Goal: Task Accomplishment & Management: Use online tool/utility

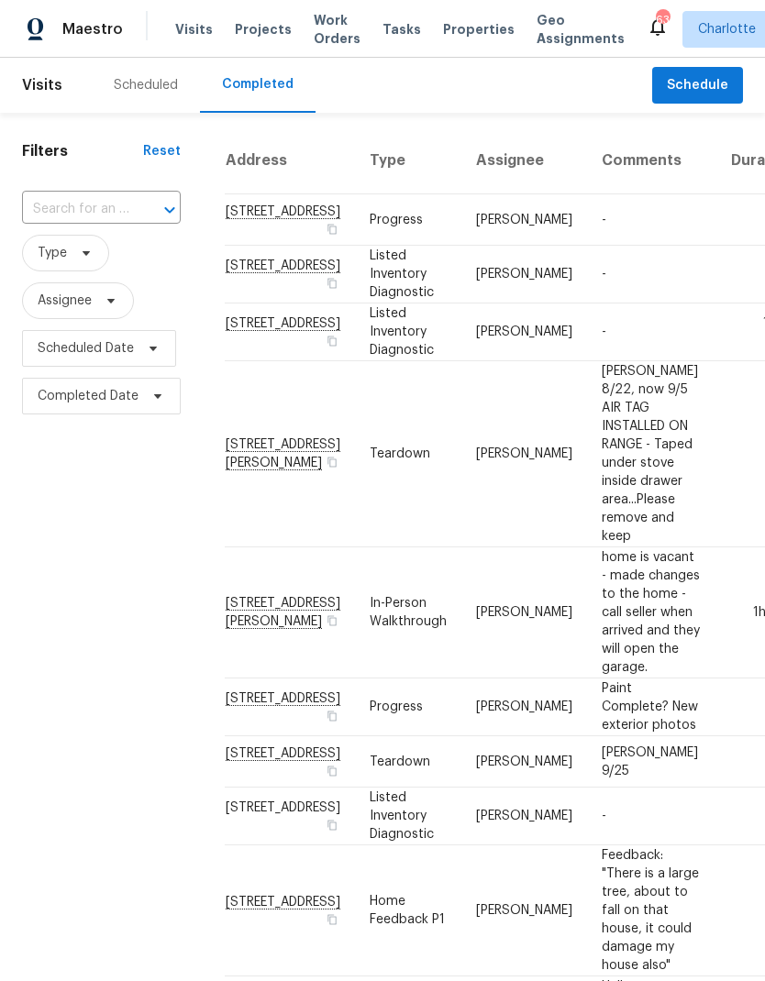
click at [147, 214] on div at bounding box center [157, 210] width 48 height 26
type input "133 devynn"
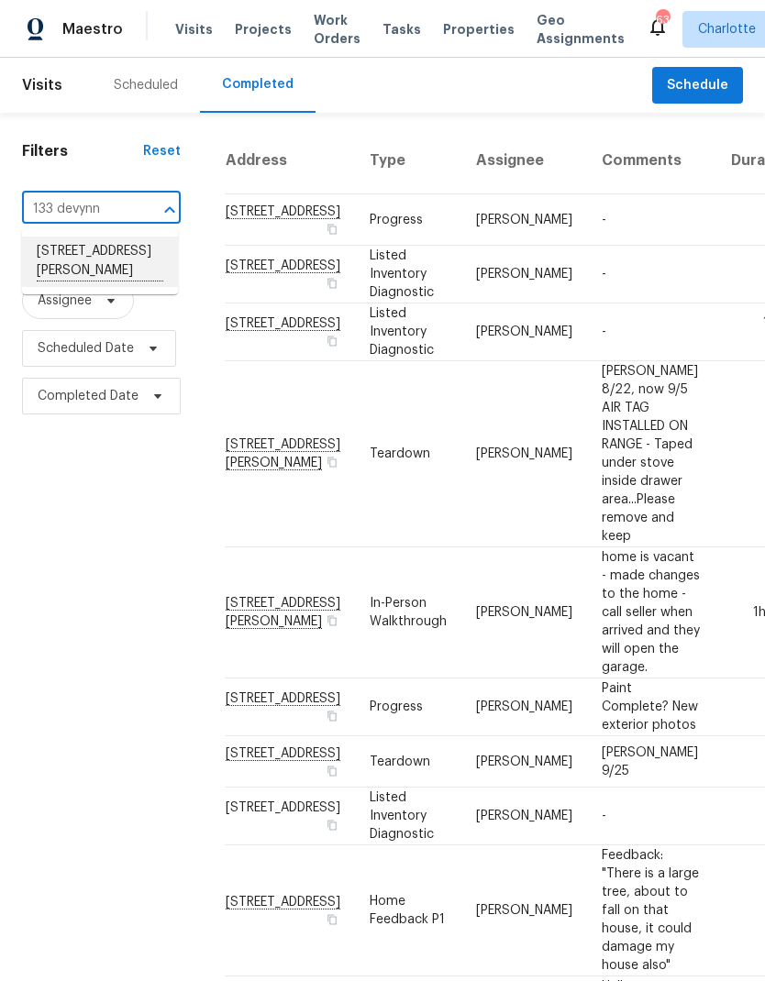
click at [132, 267] on li "[STREET_ADDRESS][PERSON_NAME]" at bounding box center [100, 262] width 156 height 50
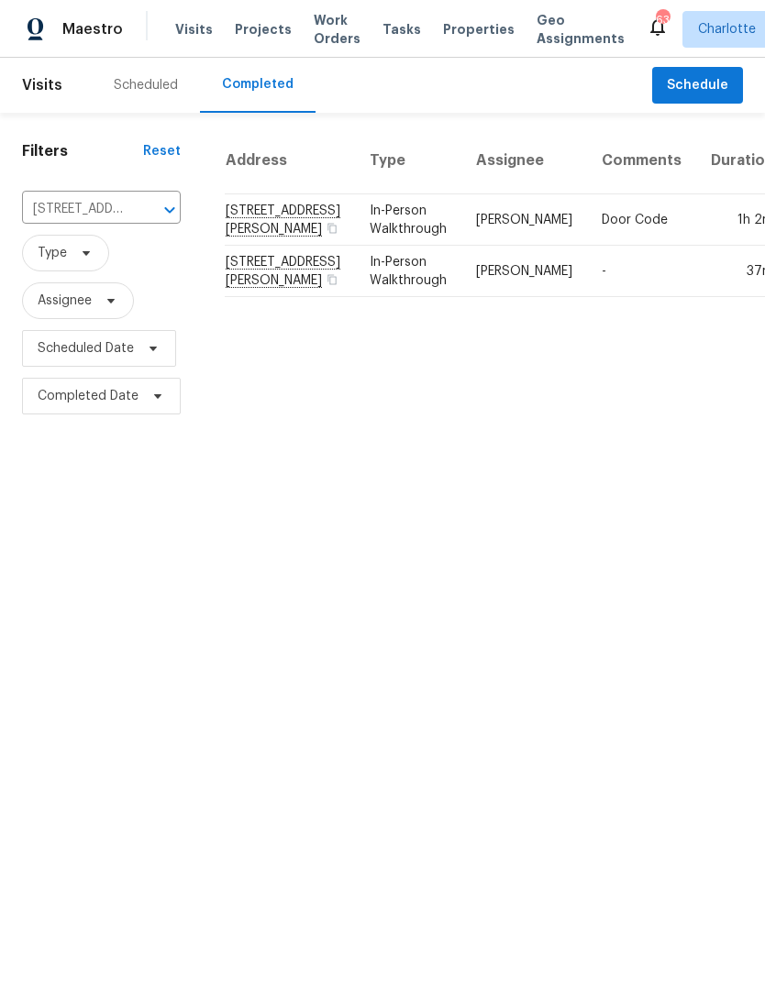
click at [611, 420] on html "Maestro Visits Projects Work Orders Tasks Properties Geo Assignments 63 [PERSON…" at bounding box center [382, 210] width 765 height 420
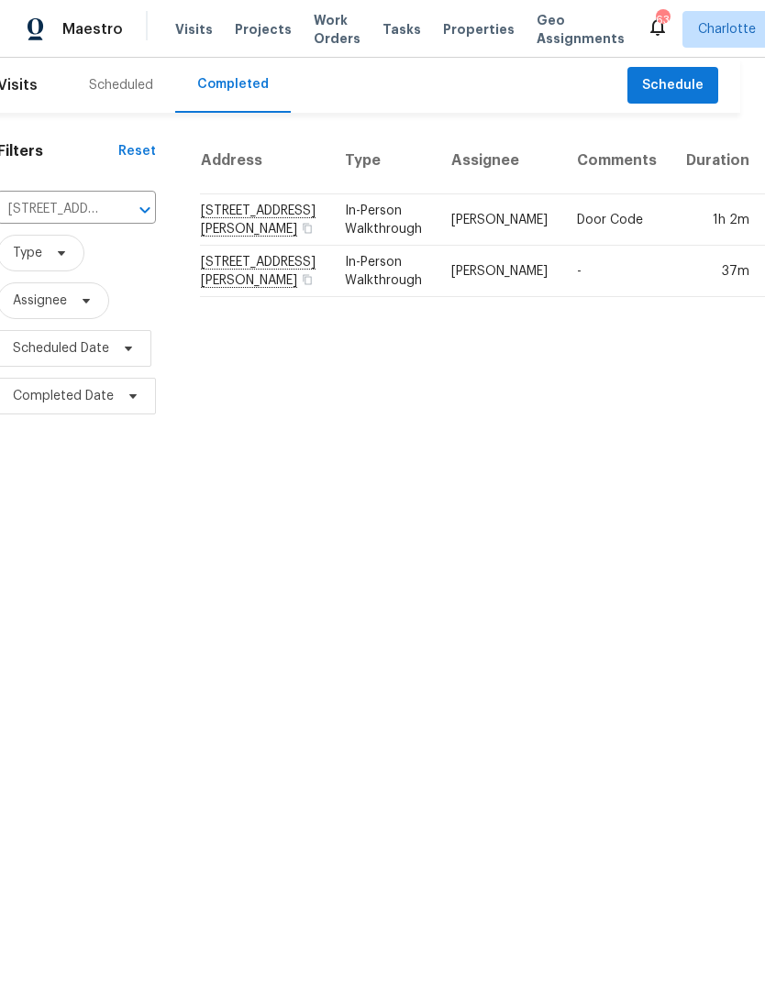
scroll to position [0, 24]
click at [337, 246] on td "In-Person Walkthrough" at bounding box center [384, 219] width 106 height 51
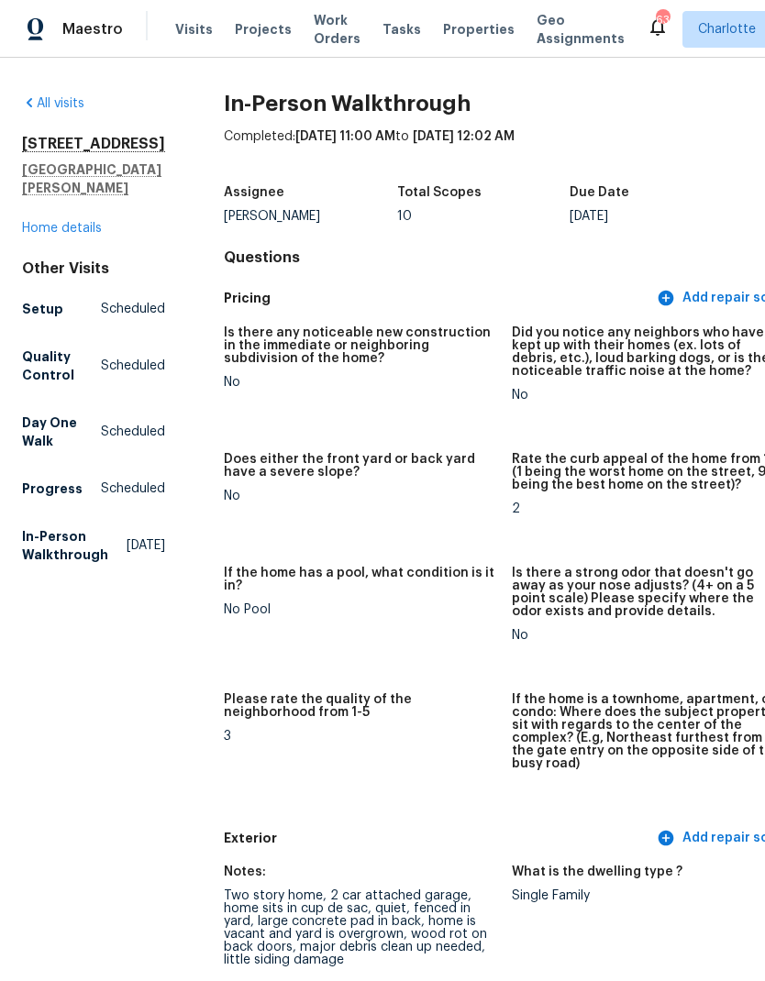
click at [93, 435] on link "Day One Walk Scheduled" at bounding box center [93, 431] width 143 height 51
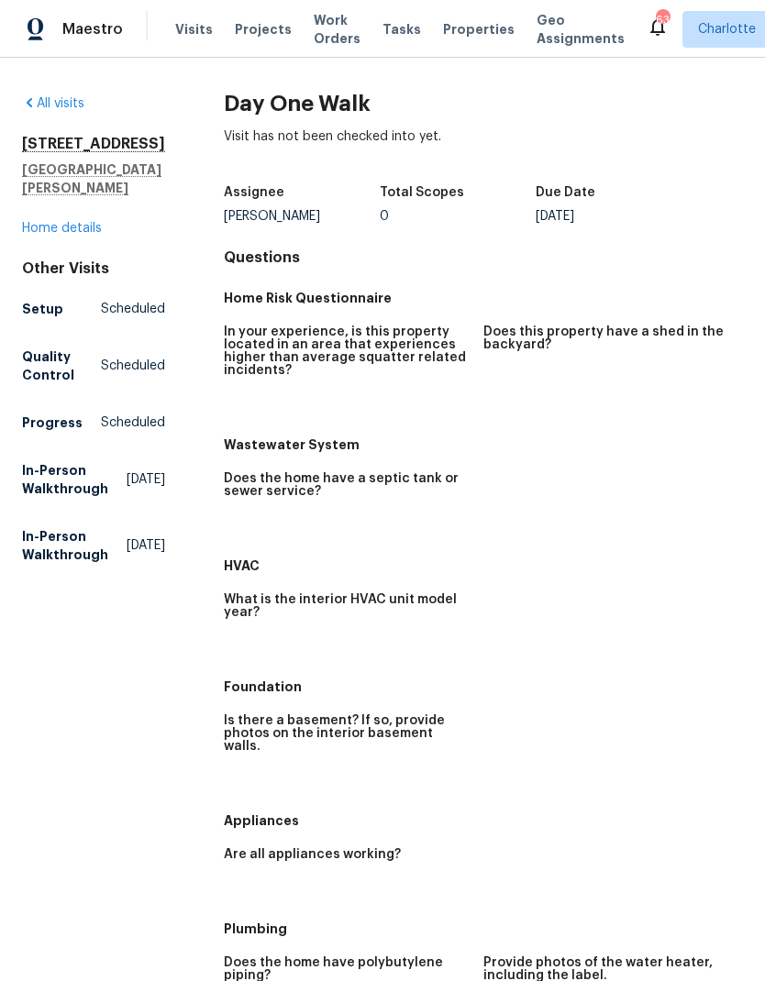
click at [259, 28] on span "Projects" at bounding box center [263, 29] width 57 height 18
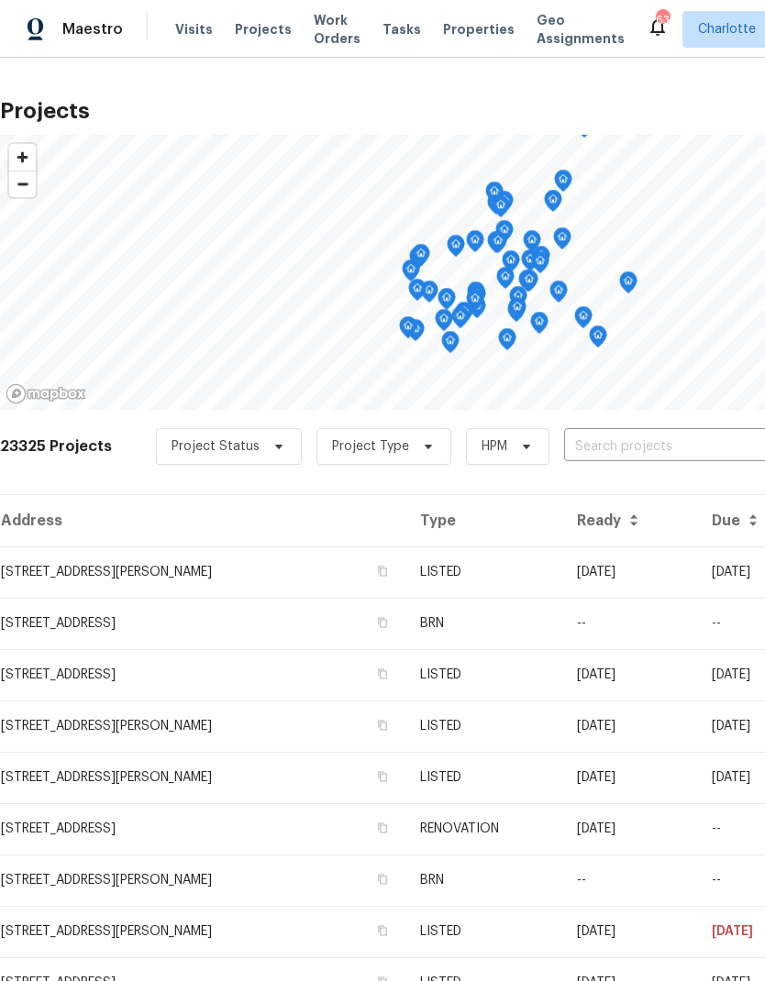
click at [609, 447] on input "text" at bounding box center [669, 447] width 210 height 28
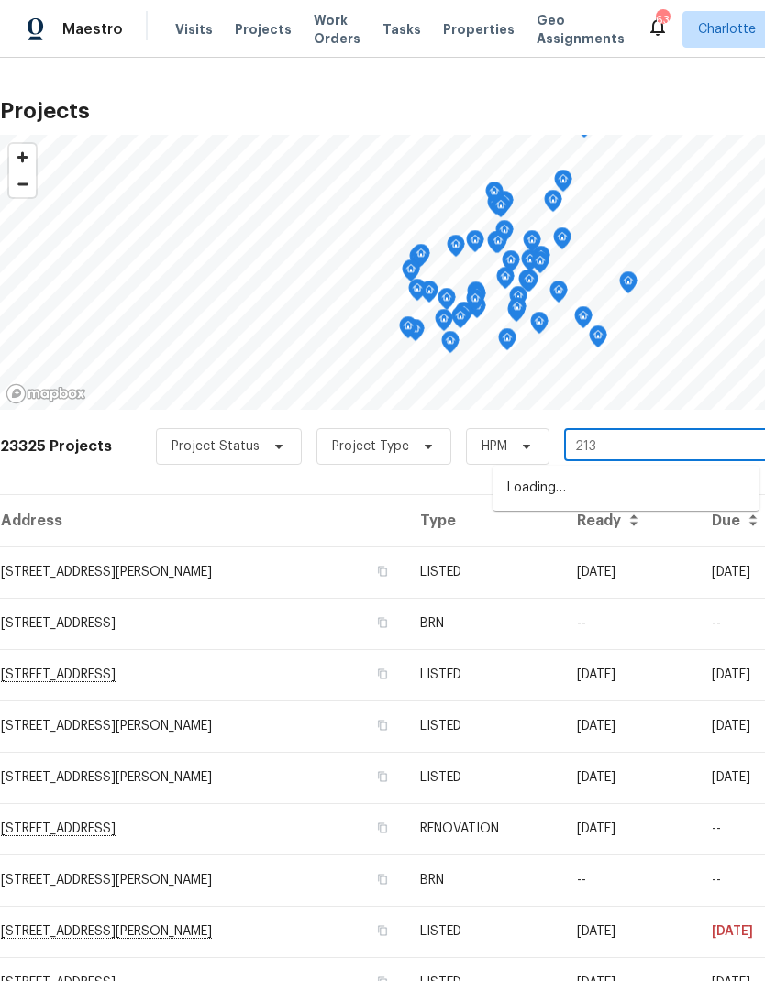
type input "2136"
click at [632, 523] on li "[STREET_ADDRESS]" at bounding box center [625, 519] width 267 height 31
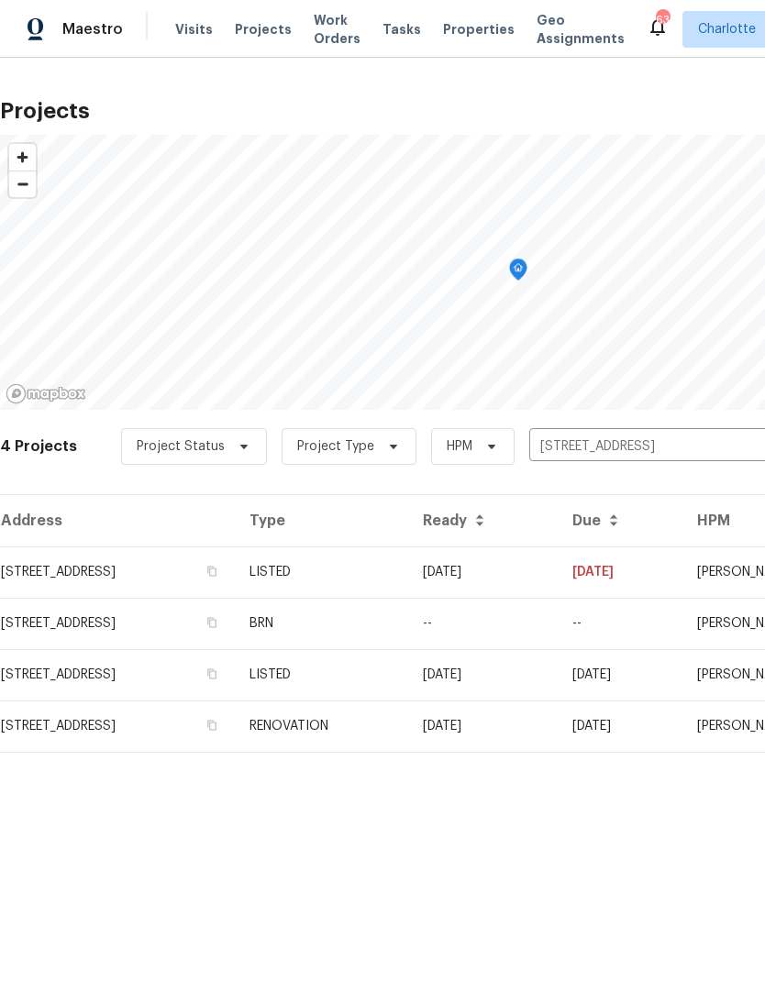
click at [557, 574] on td "[DATE]" at bounding box center [482, 571] width 149 height 51
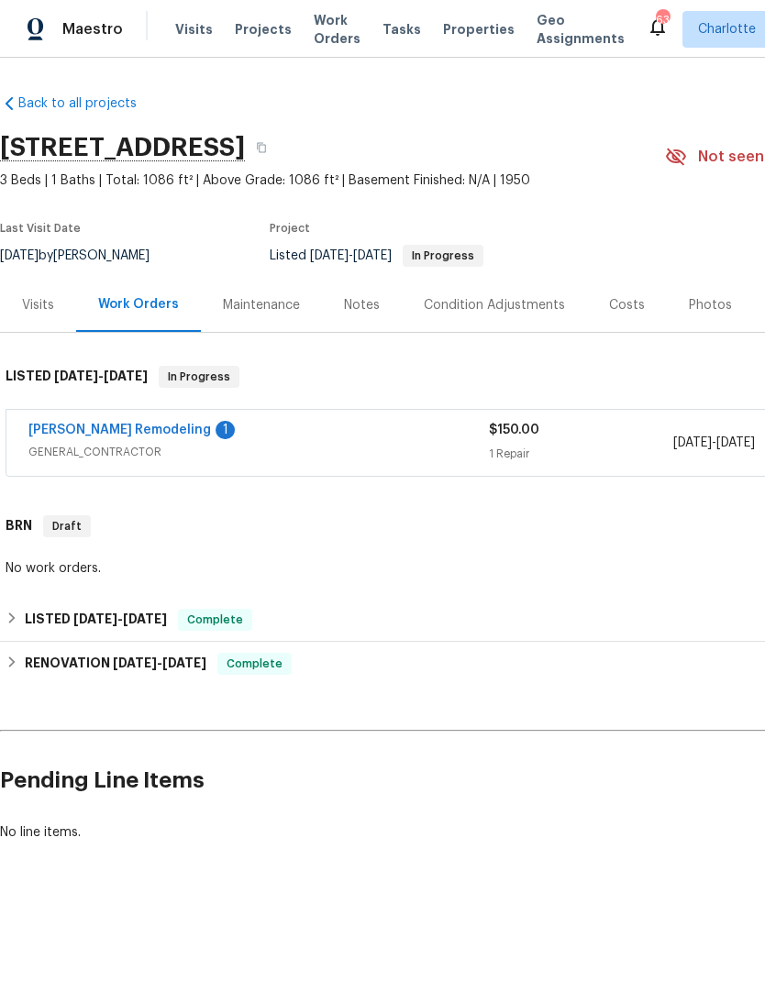
click at [96, 424] on link "[PERSON_NAME] Remodeling" at bounding box center [119, 430] width 182 height 13
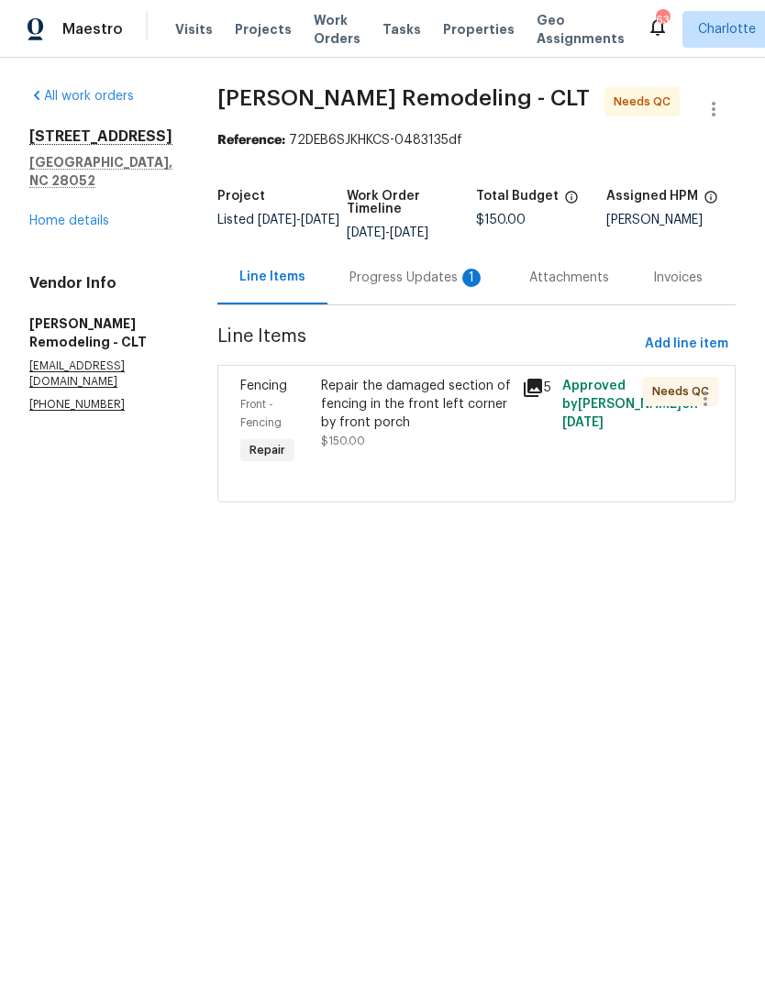
click at [441, 274] on div "Progress Updates 1" at bounding box center [417, 278] width 136 height 18
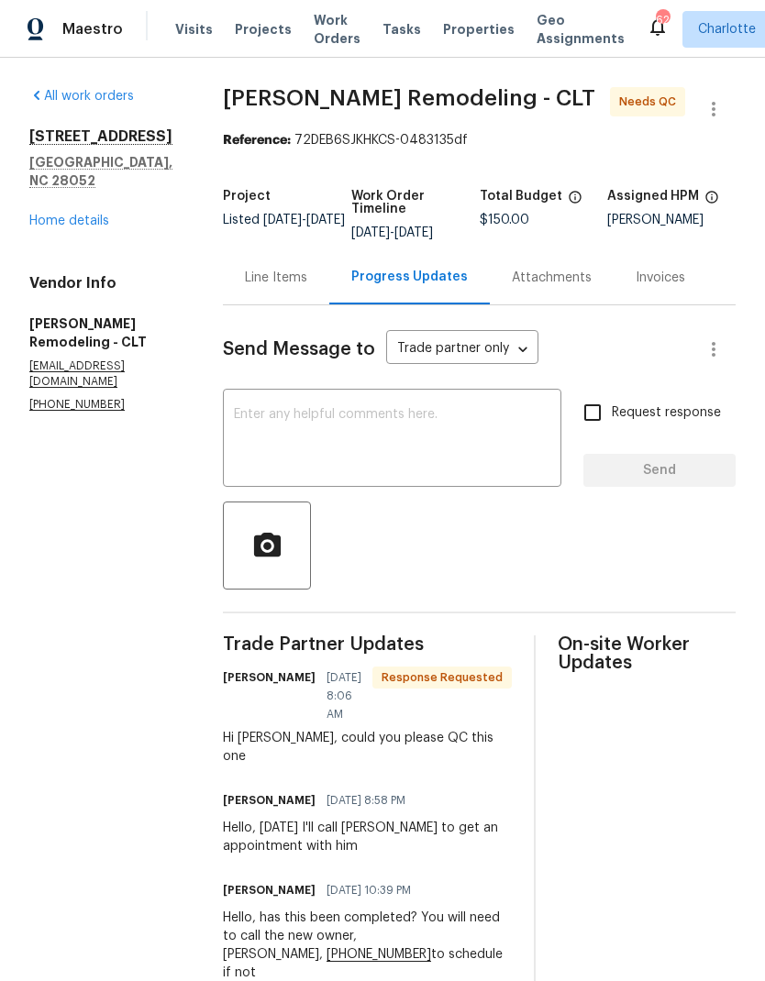
click at [293, 275] on div "Line Items" at bounding box center [276, 278] width 62 height 18
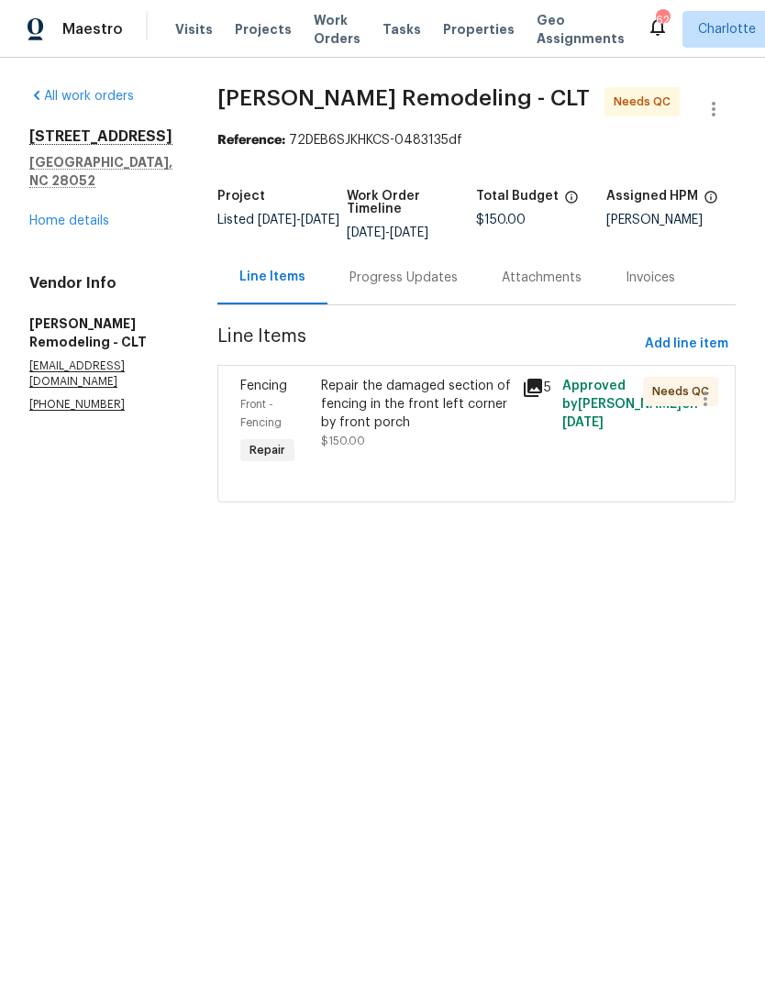
click at [425, 265] on div "Progress Updates" at bounding box center [403, 277] width 152 height 54
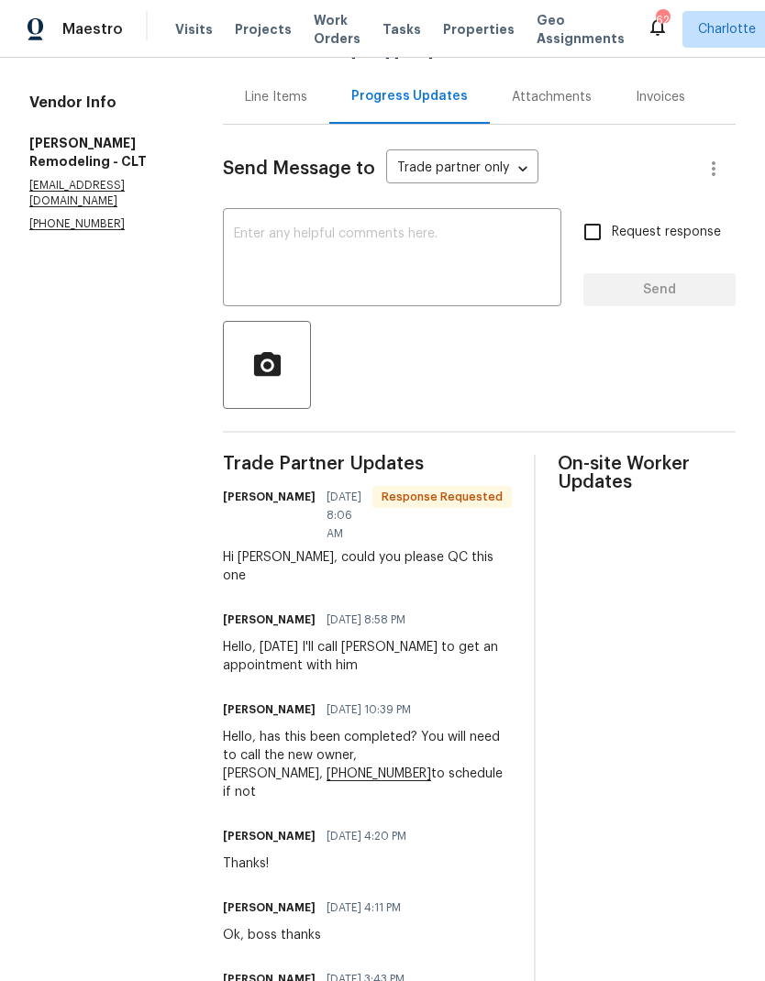
scroll to position [180, 0]
click at [293, 100] on div "Line Items" at bounding box center [276, 98] width 62 height 18
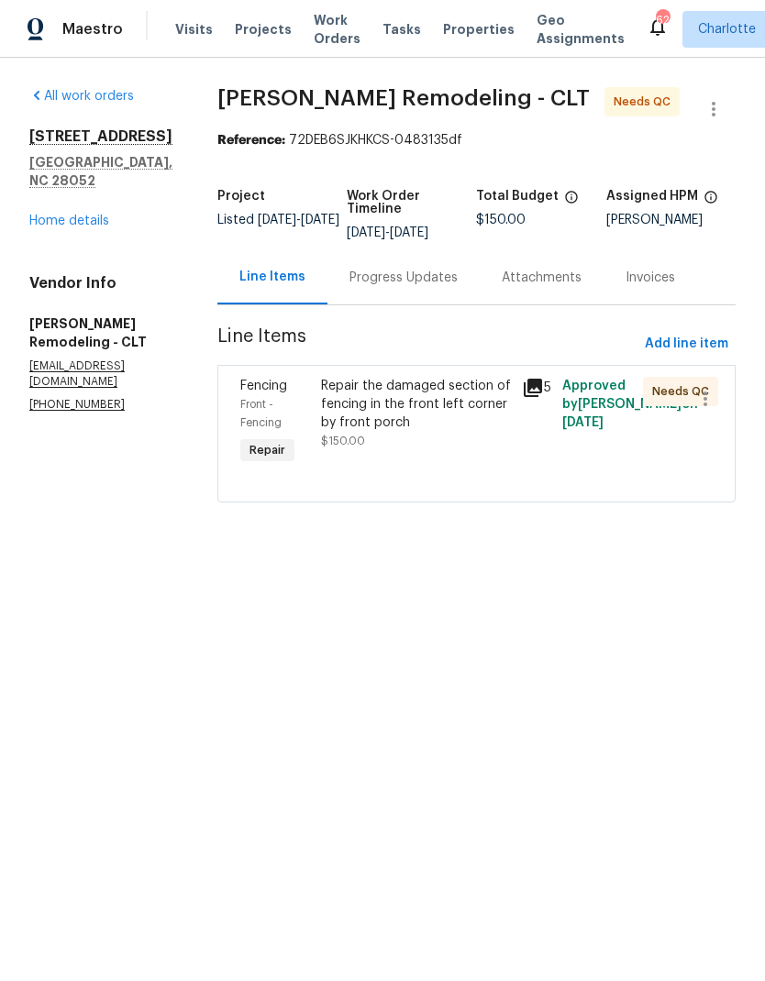
click at [494, 400] on div "Repair the damaged section of fencing in the front left corner by front porch" at bounding box center [416, 404] width 191 height 55
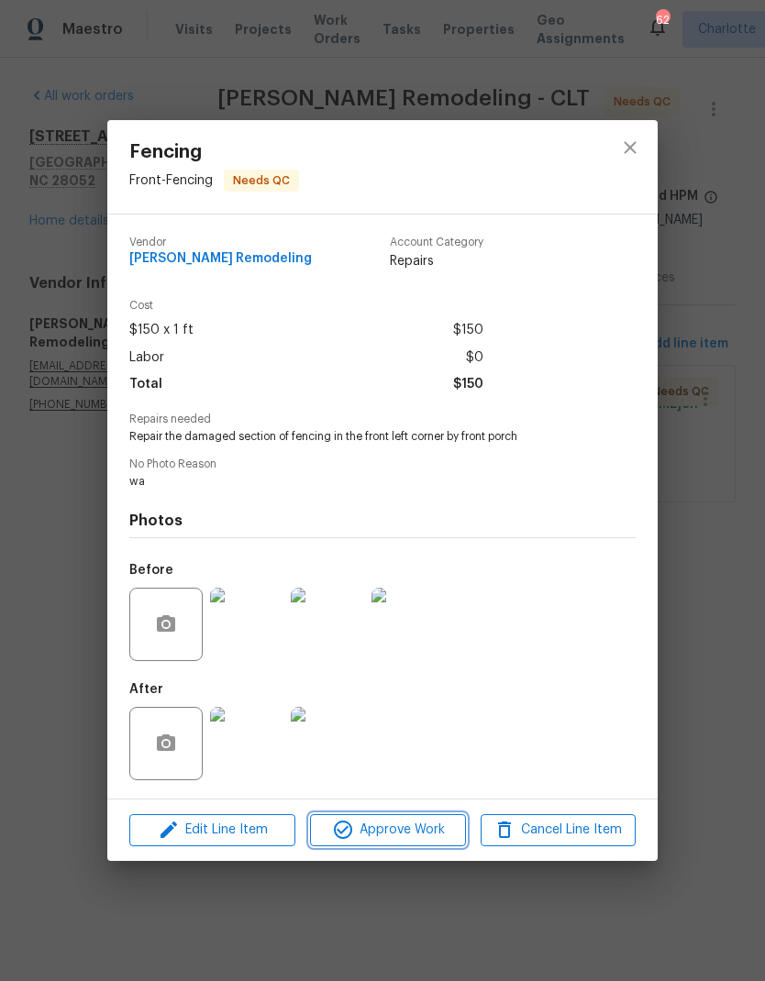
click at [382, 834] on span "Approve Work" at bounding box center [387, 830] width 144 height 23
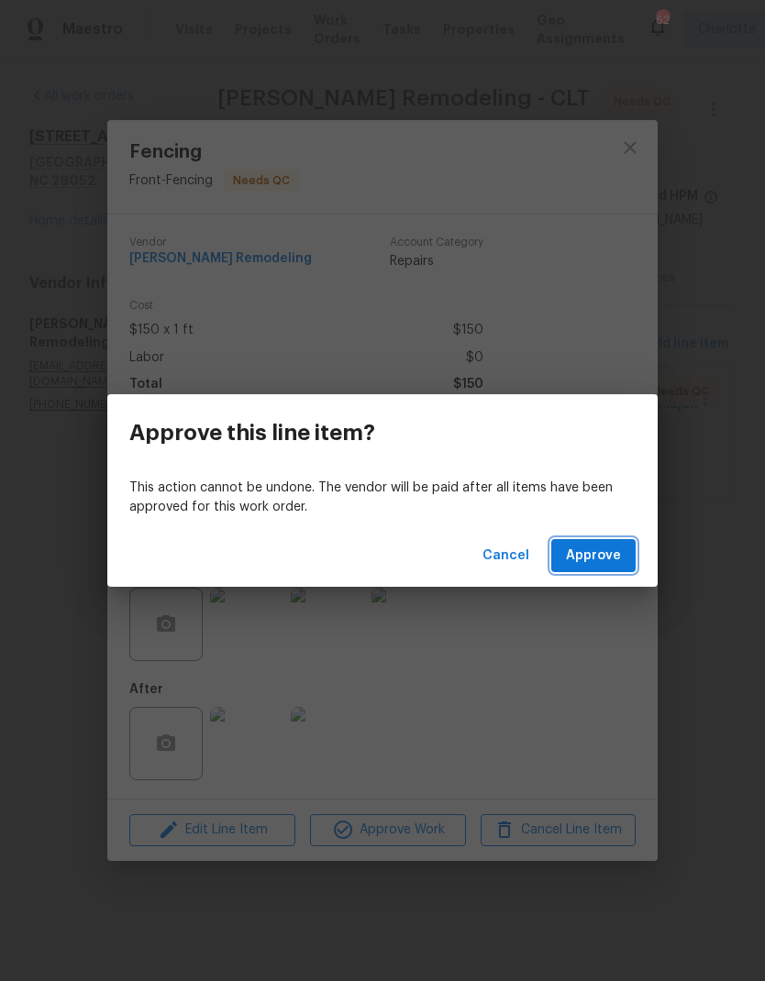
click at [603, 561] on span "Approve" at bounding box center [593, 556] width 55 height 23
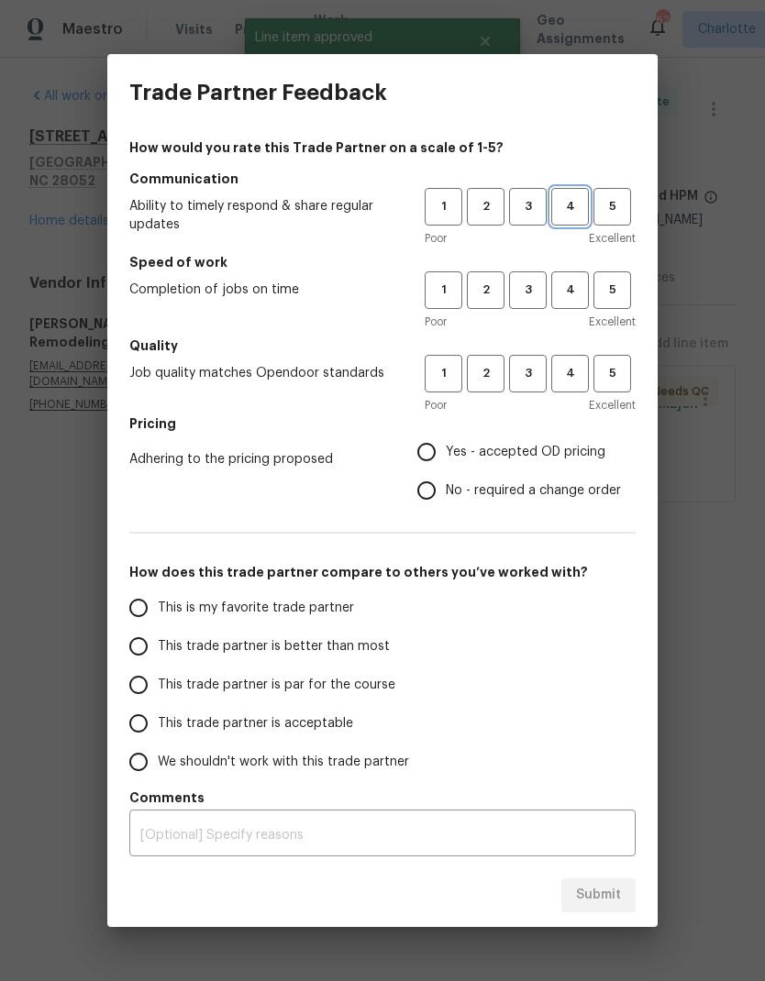
click at [582, 206] on span "4" at bounding box center [570, 206] width 34 height 21
click at [580, 292] on span "4" at bounding box center [570, 290] width 34 height 21
click at [586, 364] on span "4" at bounding box center [570, 373] width 34 height 21
click at [440, 456] on input "Yes - accepted OD pricing" at bounding box center [426, 452] width 39 height 39
radio input "true"
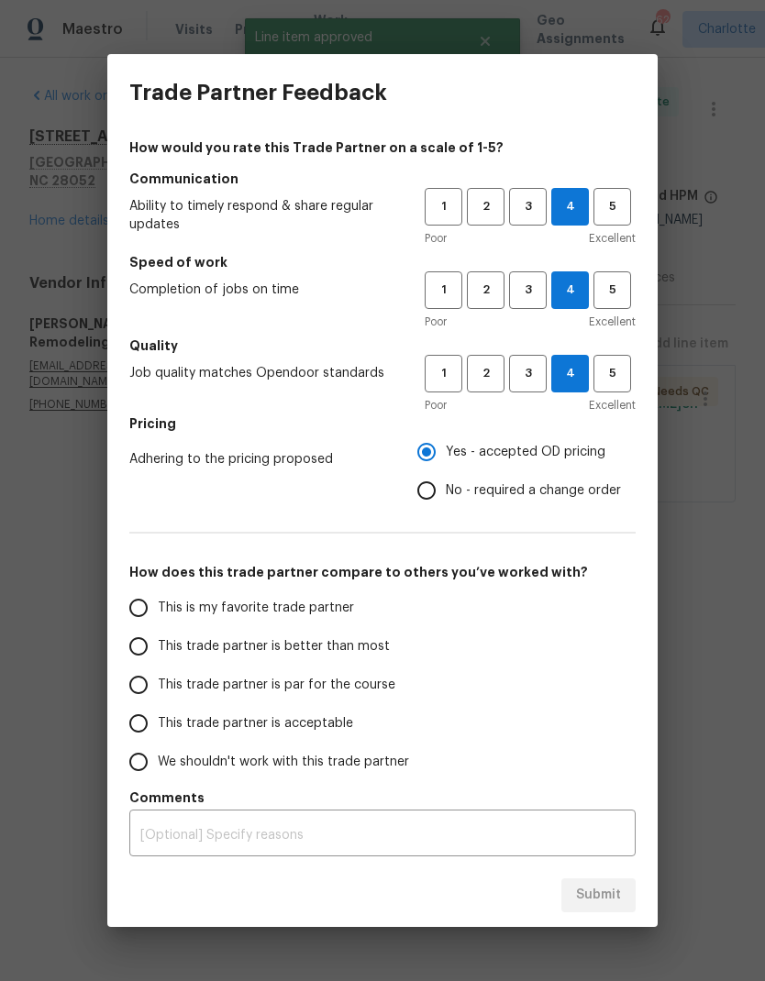
click at [135, 649] on input "This trade partner is better than most" at bounding box center [138, 646] width 39 height 39
click at [593, 888] on span "Submit" at bounding box center [598, 895] width 45 height 23
radio input "true"
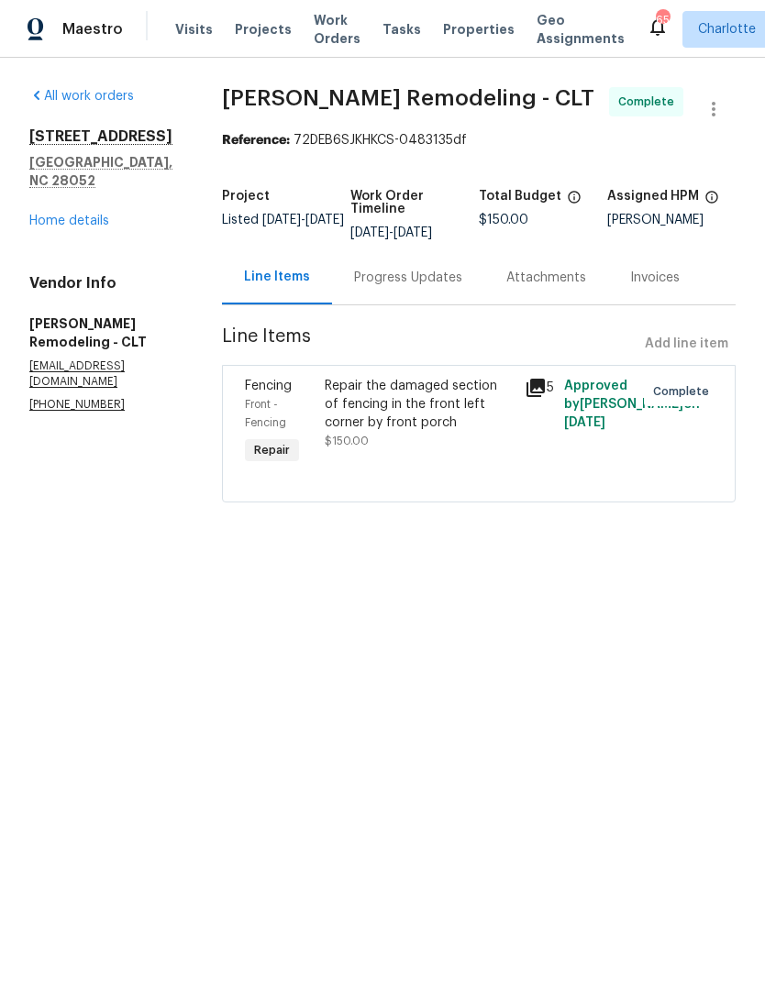
click at [406, 164] on section "[PERSON_NAME] Remodeling - CLT Complete Reference: 72DEB6SJKHKCS-0483135df Proj…" at bounding box center [478, 305] width 513 height 437
click at [299, 68] on div "All work orders 2136 W 6th Ave Gastonia, NC 28052 Home details Vendor Info Pino…" at bounding box center [382, 306] width 765 height 496
click at [413, 149] on div "Reference: 72DEB6SJKHKCS-0483135df" at bounding box center [478, 140] width 513 height 18
click at [151, 248] on div "All work orders 2136 W 6th Ave Gastonia, NC 28052 Home details Vendor Info Pino…" at bounding box center [103, 249] width 149 height 325
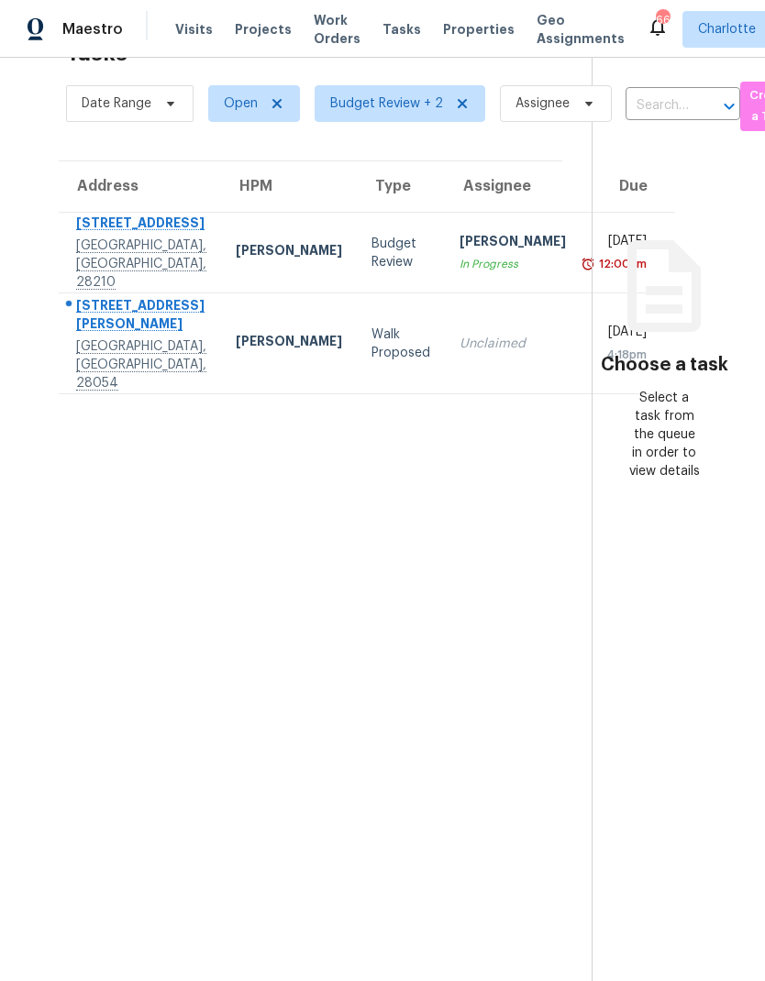
scroll to position [20, 0]
click at [659, 47] on section "Choose a task Select a task from the queue in order to view details" at bounding box center [663, 490] width 144 height 981
click at [163, 915] on section "Tasks 2 Results Date Range Open Budget Review + 2 Assignee ​ Create a Task Addr…" at bounding box center [310, 505] width 562 height 952
click at [641, 92] on input "text" at bounding box center [656, 106] width 63 height 28
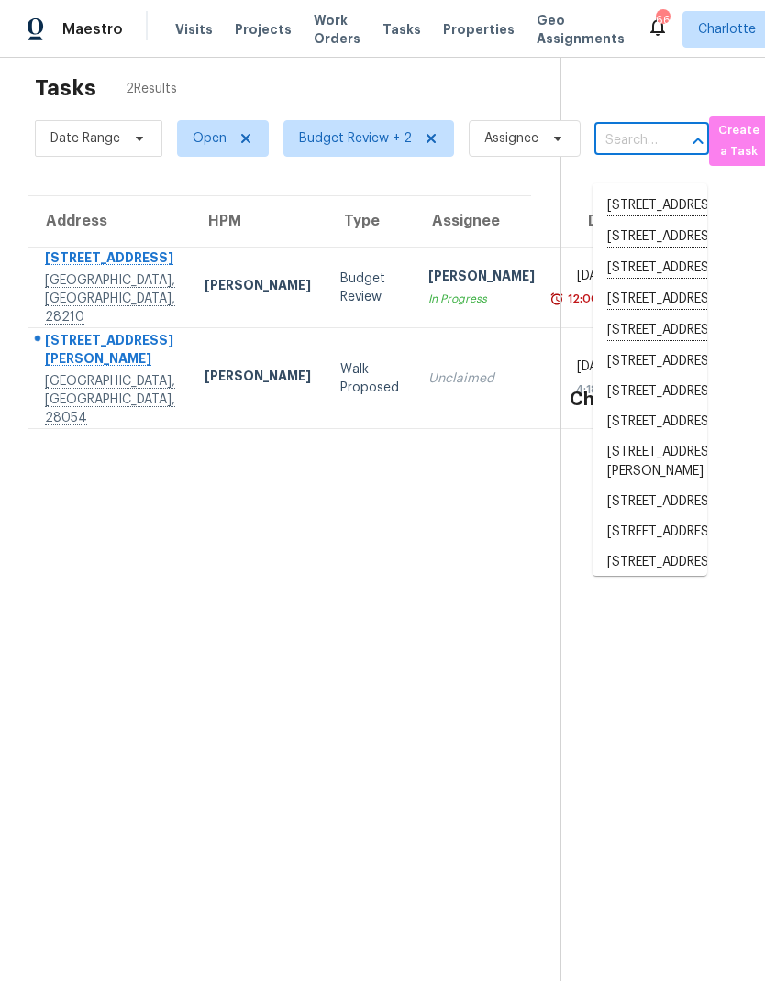
scroll to position [1, 29]
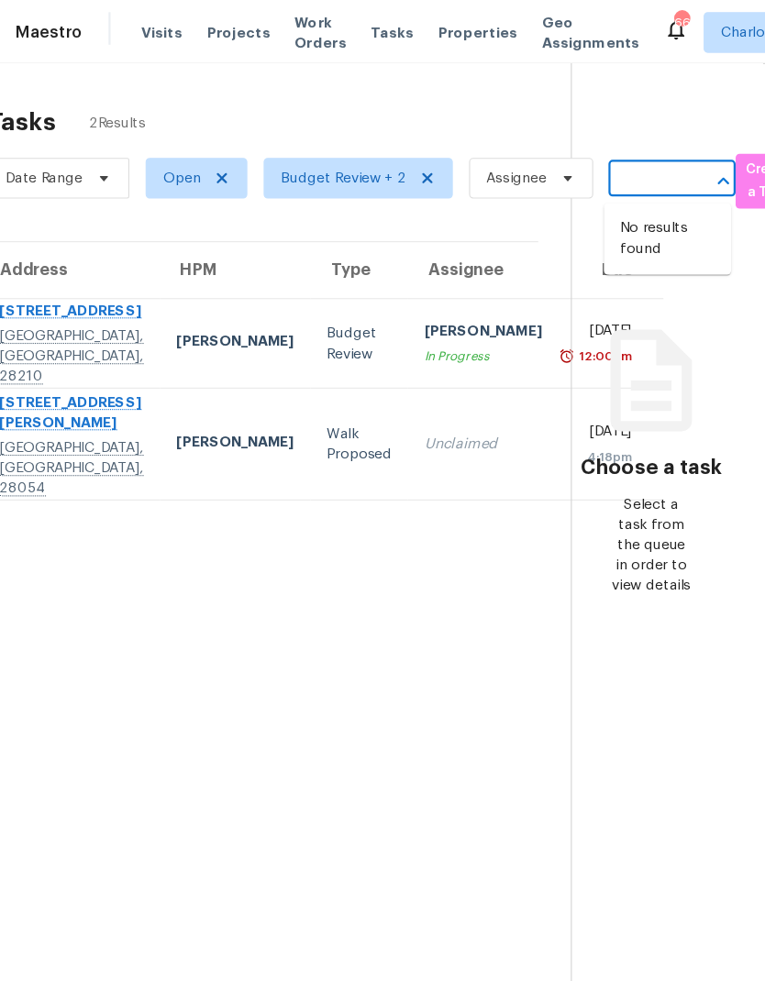
click at [309, 54] on div "Maestro Visits Projects Work Orders Tasks Properties Geo Assignments 66 Charlot…" at bounding box center [382, 29] width 765 height 58
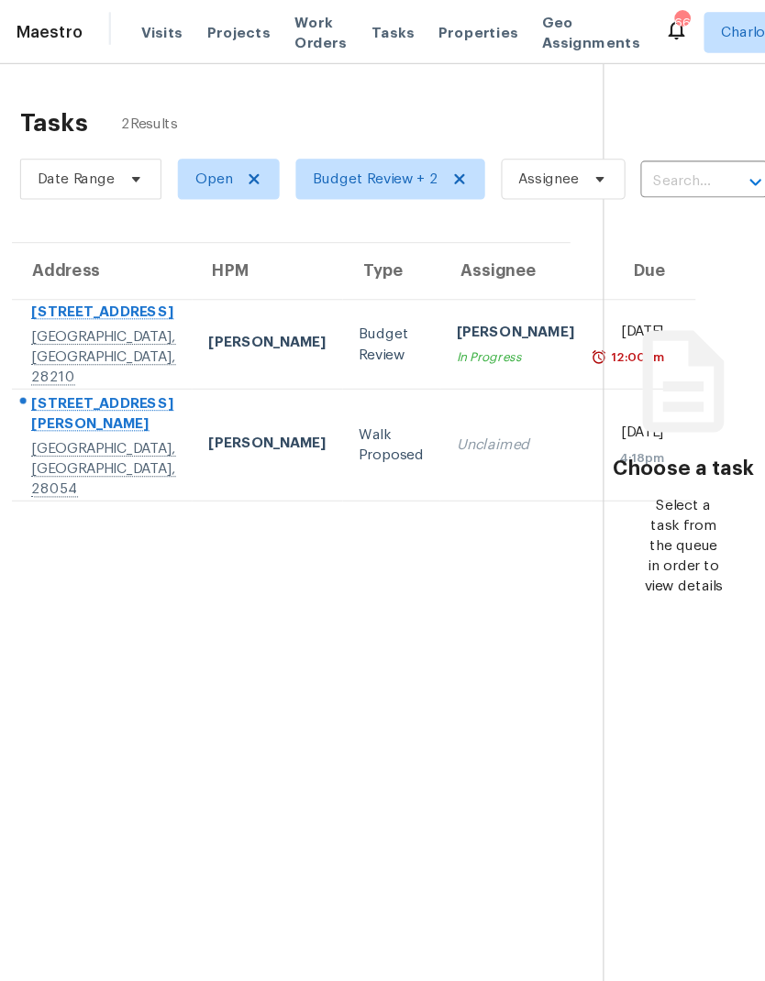
scroll to position [0, 0]
